Goal: Task Accomplishment & Management: Use online tool/utility

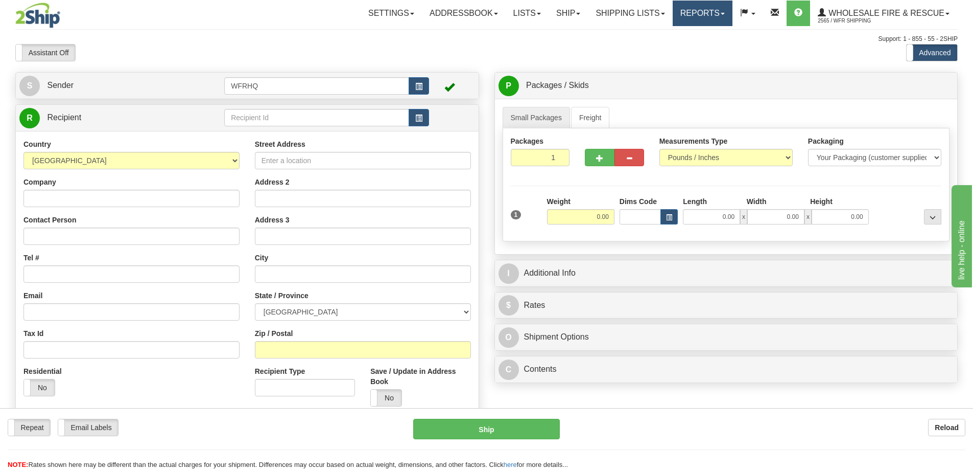
click at [694, 8] on link "Reports" at bounding box center [703, 14] width 60 height 26
click at [677, 37] on span "Standard" at bounding box center [663, 36] width 29 height 8
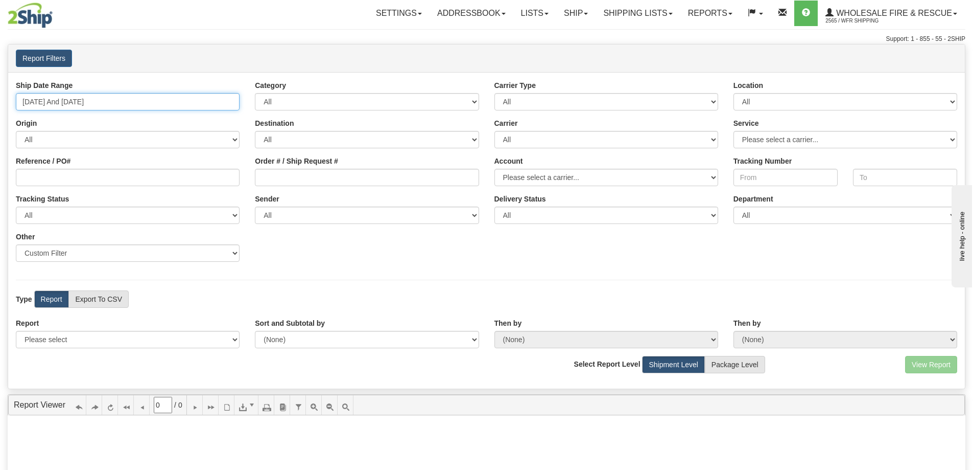
type input "[DATE]"
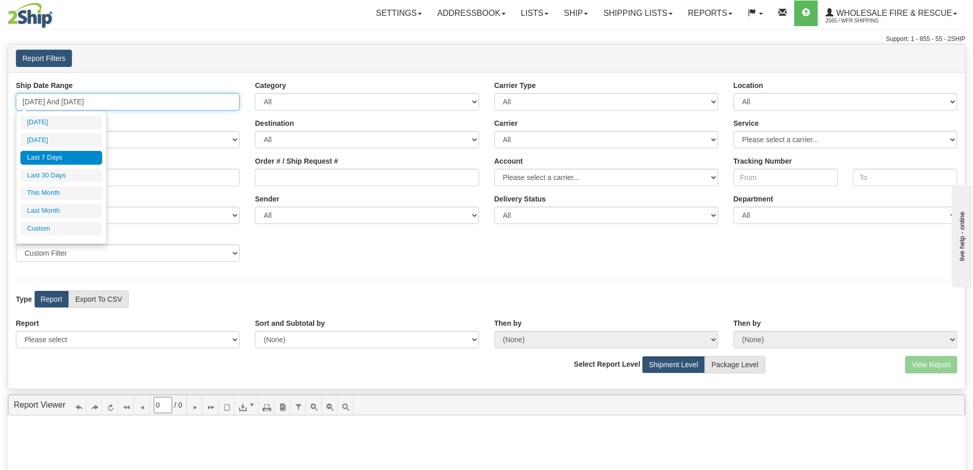
click at [55, 101] on input "[DATE] And [DATE]" at bounding box center [128, 101] width 224 height 17
type input "[DATE]"
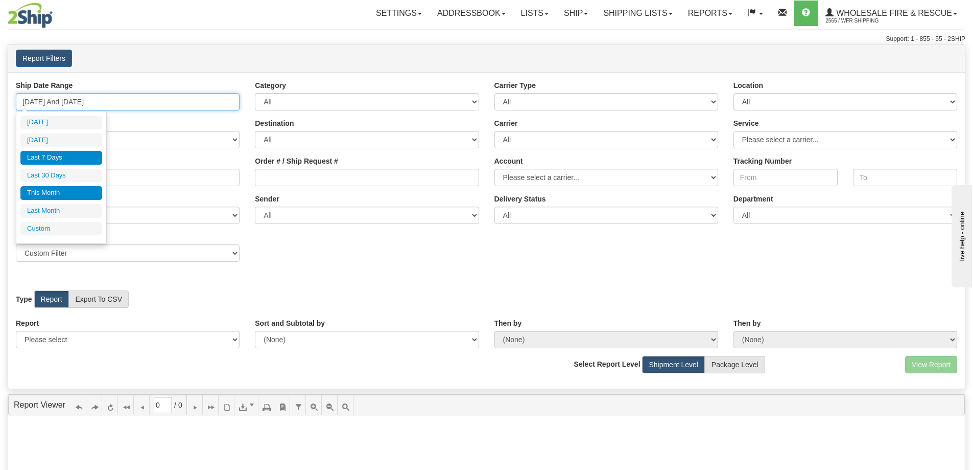
type input "[DATE]"
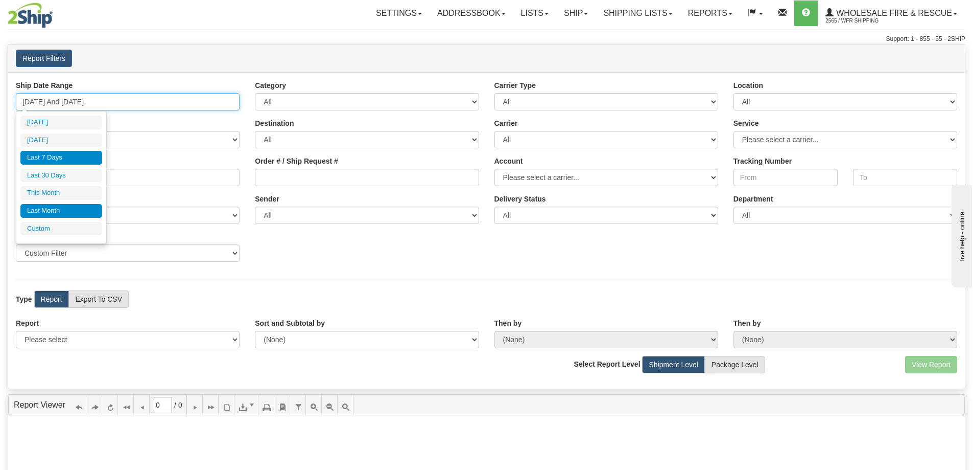
type input "[DATE]"
click at [50, 230] on li "Custom" at bounding box center [61, 229] width 82 height 14
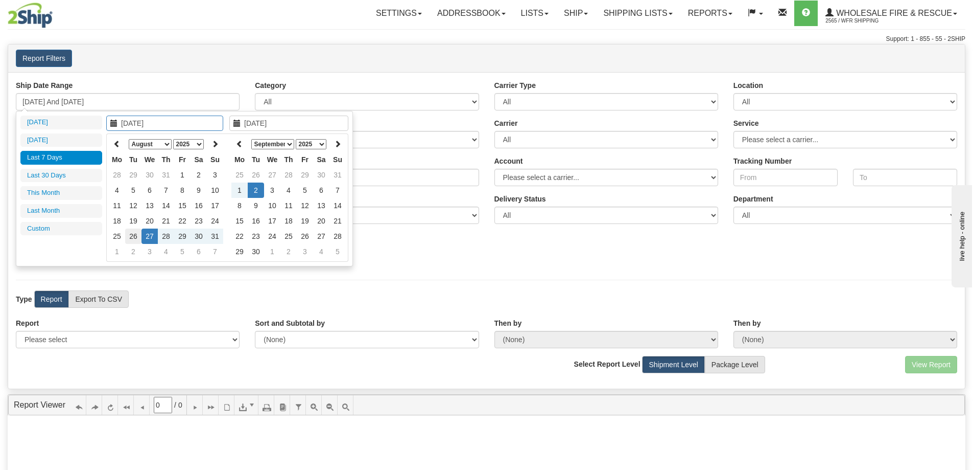
type input "[DATE]"
click at [133, 235] on td "26" at bounding box center [133, 235] width 16 height 15
type input "[DATE]"
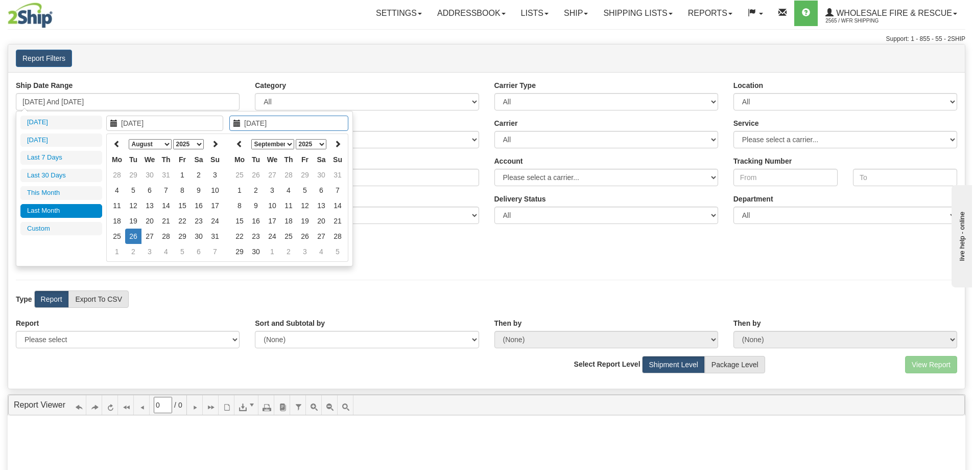
type input "[DATE]"
click at [238, 147] on icon at bounding box center [239, 143] width 7 height 7
type input "[DATE]"
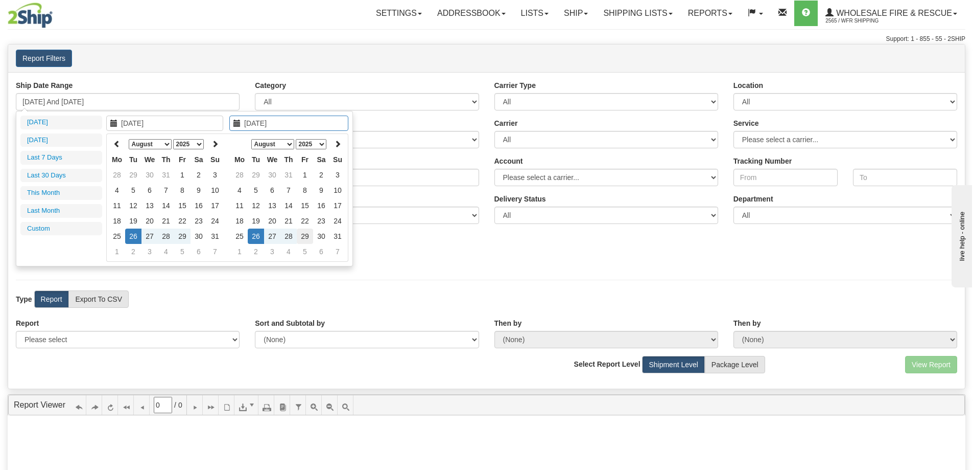
click at [307, 235] on td "29" at bounding box center [305, 235] width 16 height 15
type input "[DATE] And [DATE]"
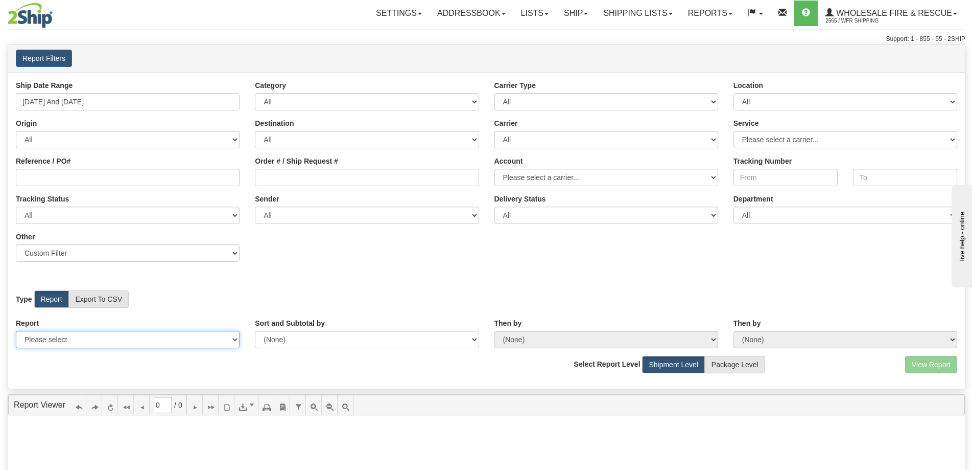
click at [91, 343] on select "Please select 1 Line Shipment Report Address Detail Basic Shipment Overview Can…" at bounding box center [128, 339] width 224 height 17
select select "Users\Full Reference Detail.trdx"
click at [16, 331] on select "Please select 1 Line Shipment Report Address Detail Basic Shipment Overview Can…" at bounding box center [128, 339] width 224 height 17
click at [949, 366] on button "View Report" at bounding box center [932, 364] width 52 height 17
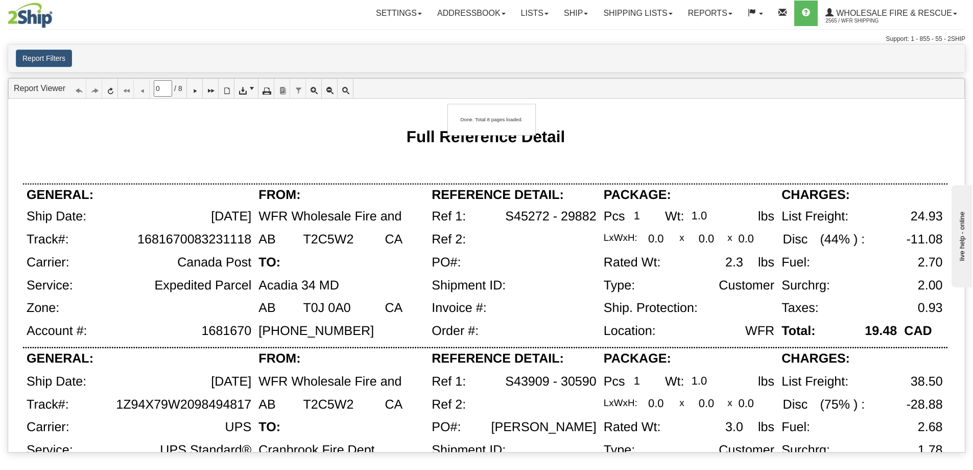
type input "1"
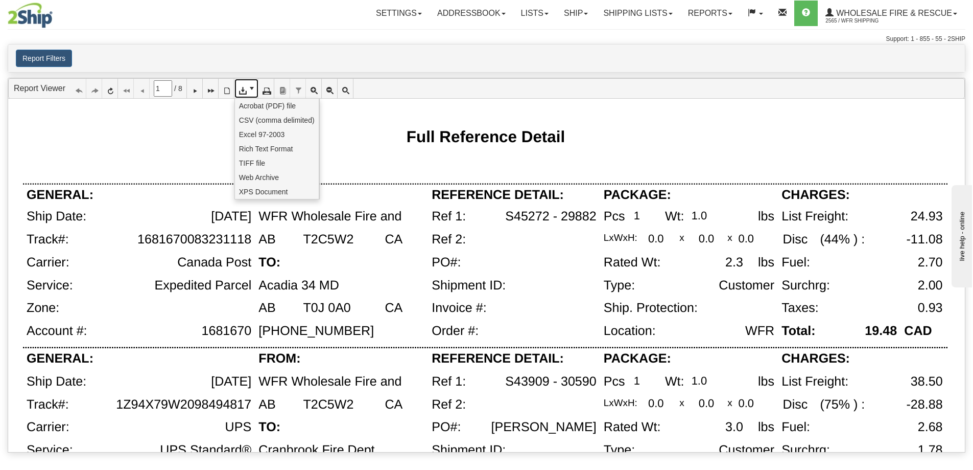
click at [246, 89] on icon at bounding box center [242, 88] width 7 height 7
click at [249, 120] on span "CSV (comma delimited)" at bounding box center [277, 120] width 76 height 10
